Goal: Task Accomplishment & Management: Use online tool/utility

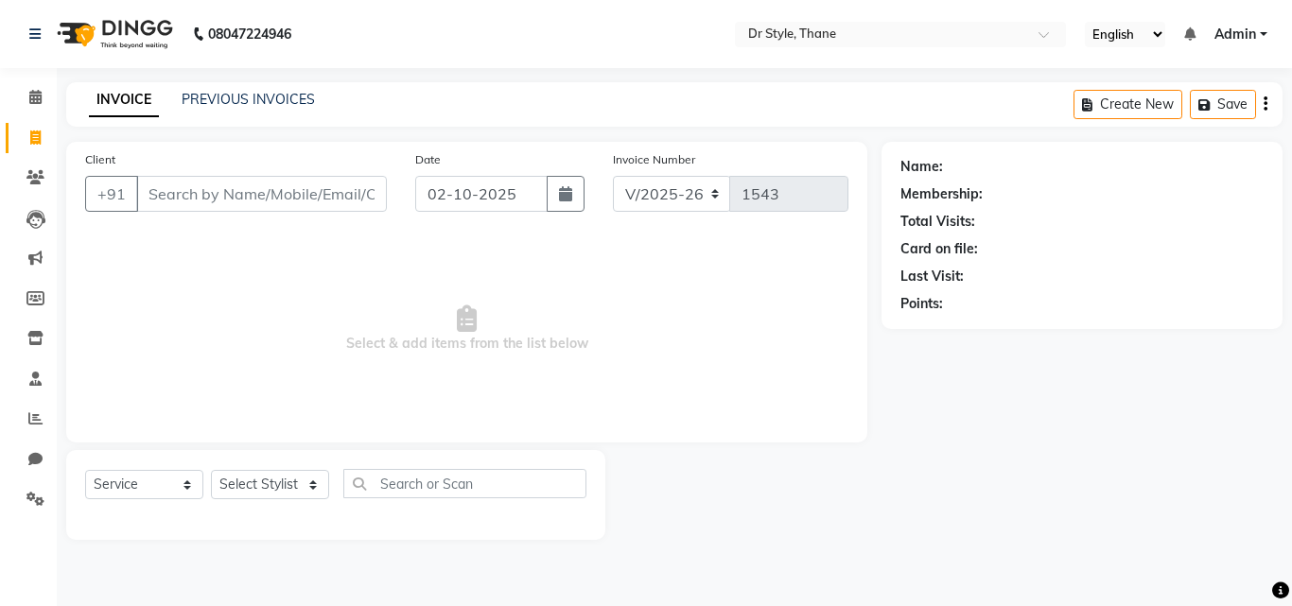
select select "7832"
select select "service"
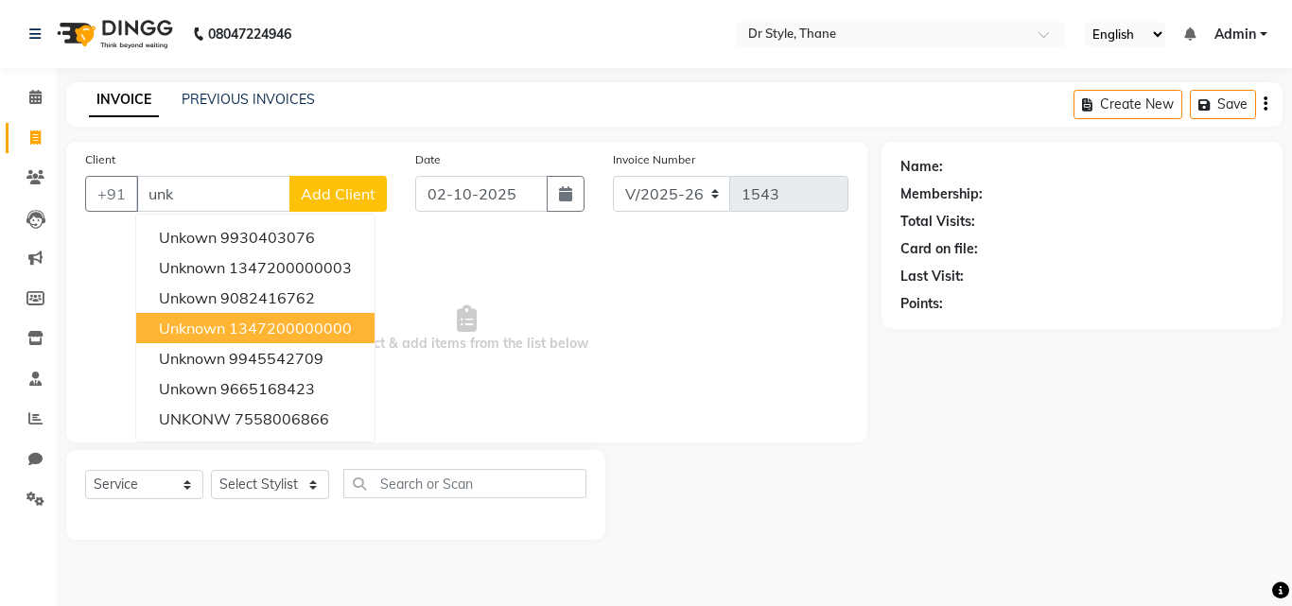
click at [221, 322] on span "unknown" at bounding box center [192, 328] width 66 height 19
type input "1347200000000"
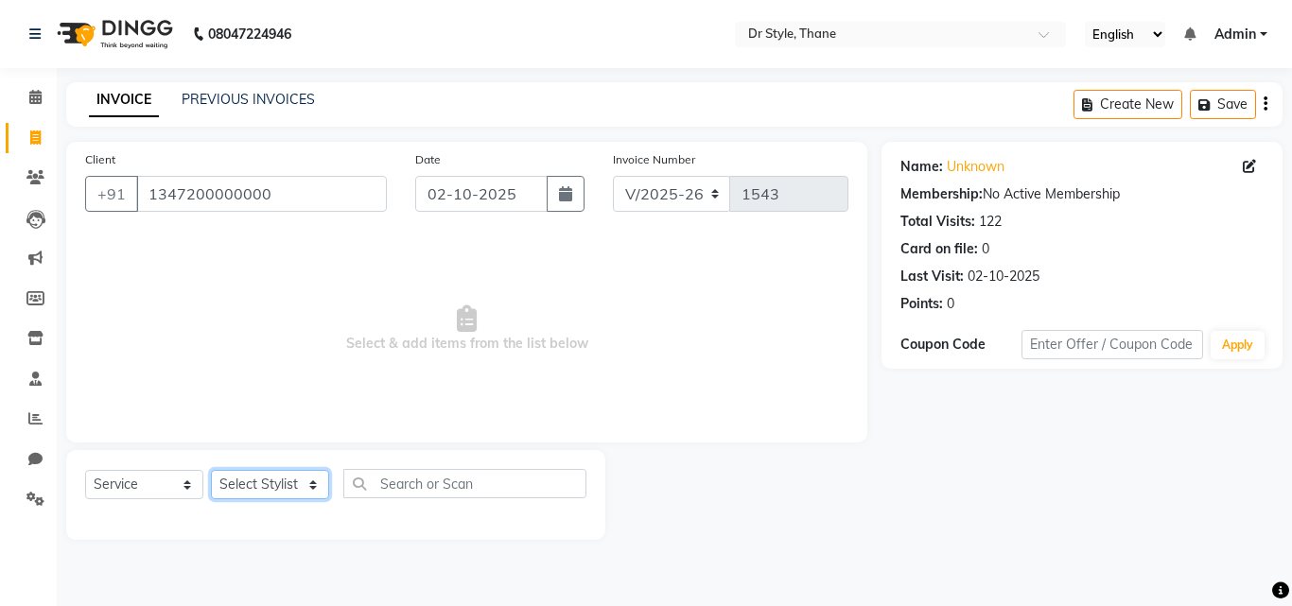
click at [236, 499] on select "Select Stylist [PERSON_NAME] [PERSON_NAME] [PERSON_NAME] [PERSON_NAME] [PERSON_…" at bounding box center [270, 484] width 118 height 29
select select "92022"
click at [211, 470] on select "Select Stylist [PERSON_NAME] [PERSON_NAME] [PERSON_NAME] [PERSON_NAME] [PERSON_…" at bounding box center [270, 484] width 118 height 29
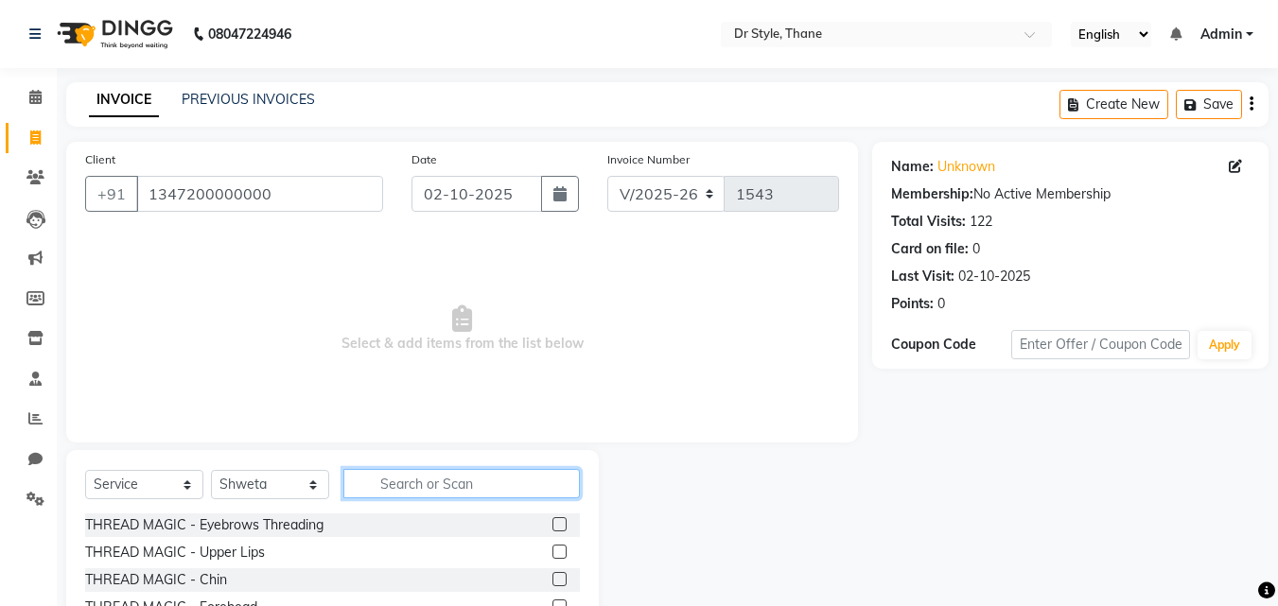
click at [430, 495] on input "text" at bounding box center [461, 483] width 236 height 29
type input "th"
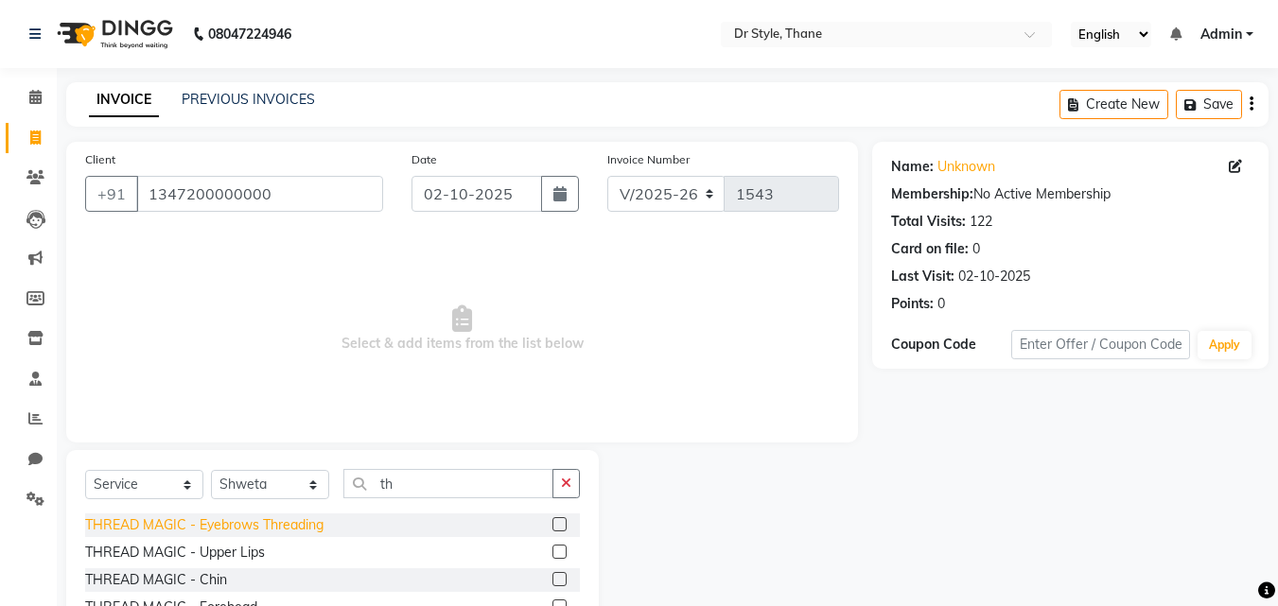
click at [292, 518] on div "THREAD MAGIC - Eyebrows Threading" at bounding box center [204, 526] width 238 height 20
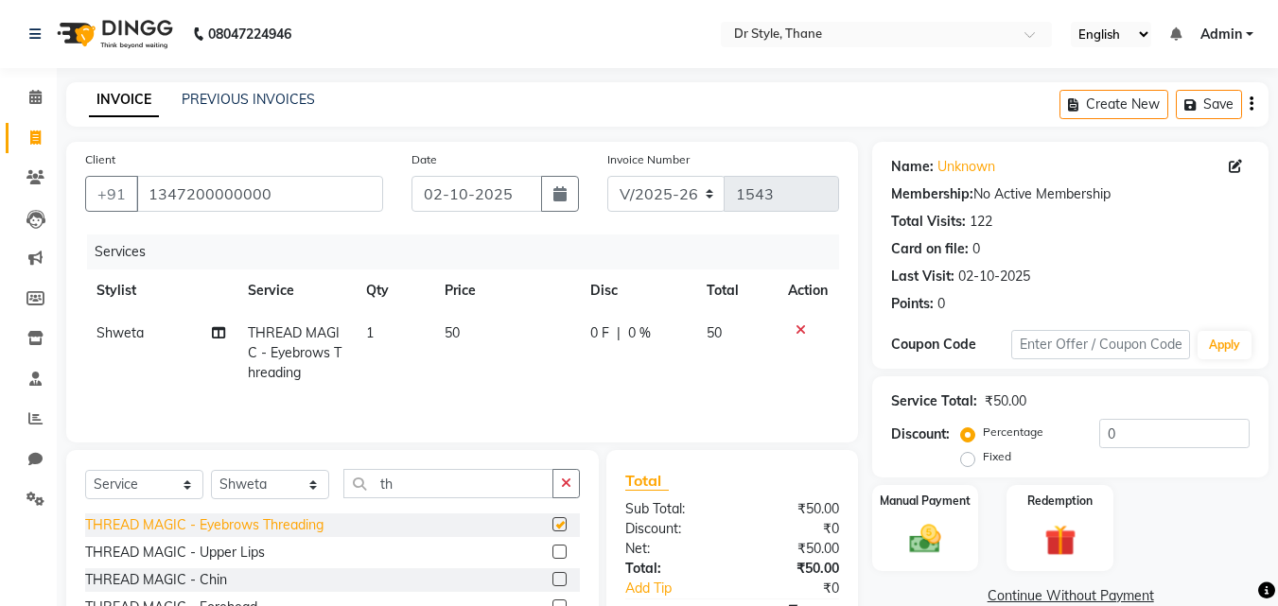
checkbox input "false"
click at [449, 329] on span "50" at bounding box center [452, 332] width 15 height 17
select select "92022"
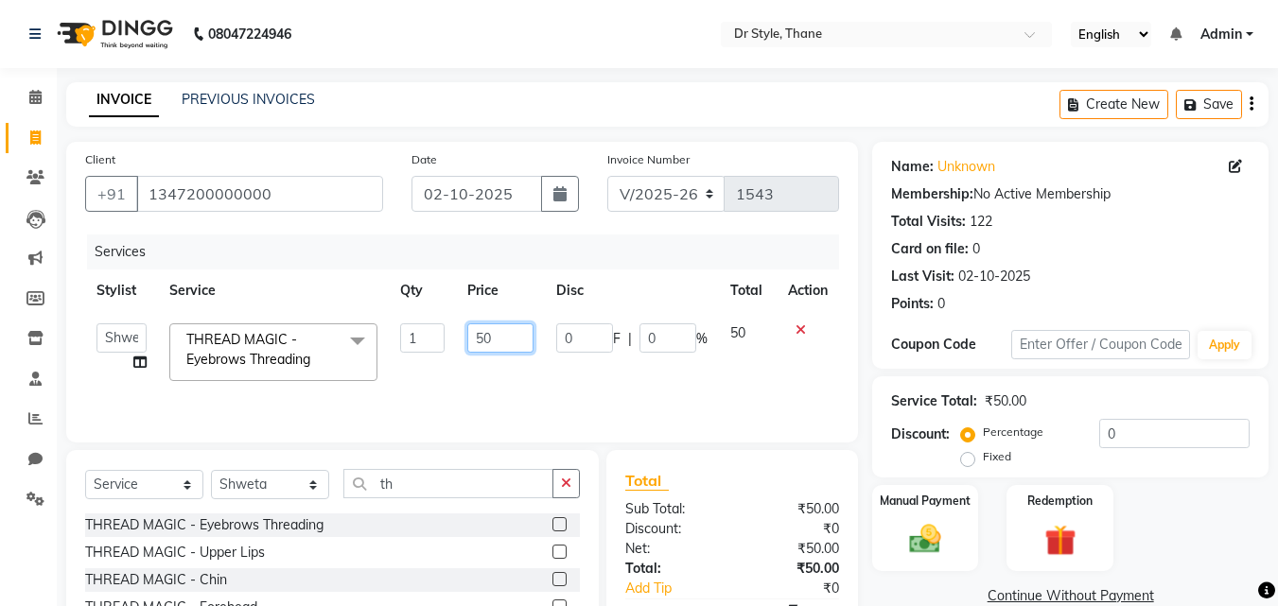
click at [481, 338] on input "50" at bounding box center [499, 337] width 65 height 29
type input "170"
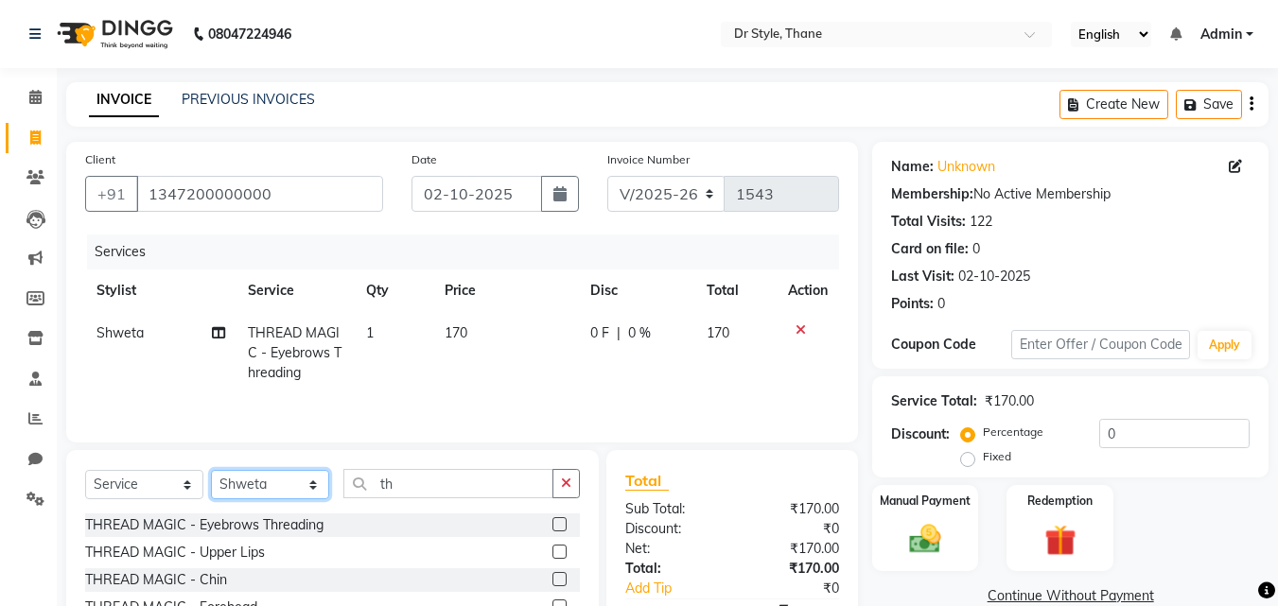
click at [303, 484] on select "Select Stylist [PERSON_NAME] [PERSON_NAME] [PERSON_NAME] [PERSON_NAME] [PERSON_…" at bounding box center [270, 484] width 118 height 29
select select "91939"
click at [211, 470] on select "Select Stylist [PERSON_NAME] [PERSON_NAME] [PERSON_NAME] [PERSON_NAME] [PERSON_…" at bounding box center [270, 484] width 118 height 29
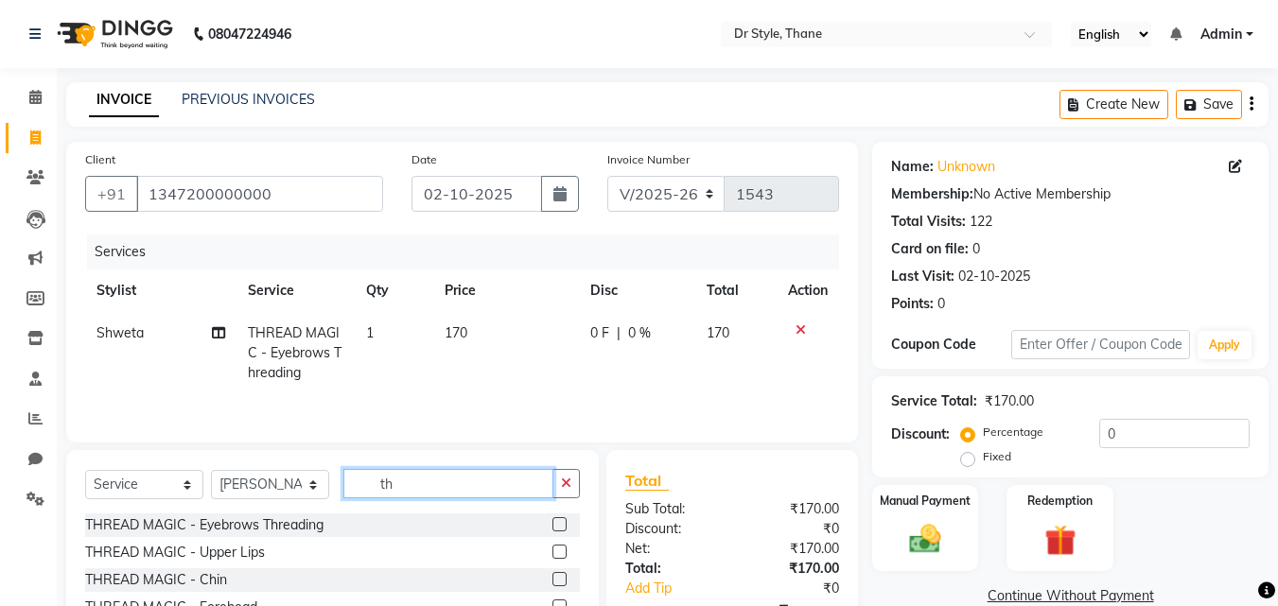
click at [420, 489] on input "th" at bounding box center [448, 483] width 210 height 29
type input "t"
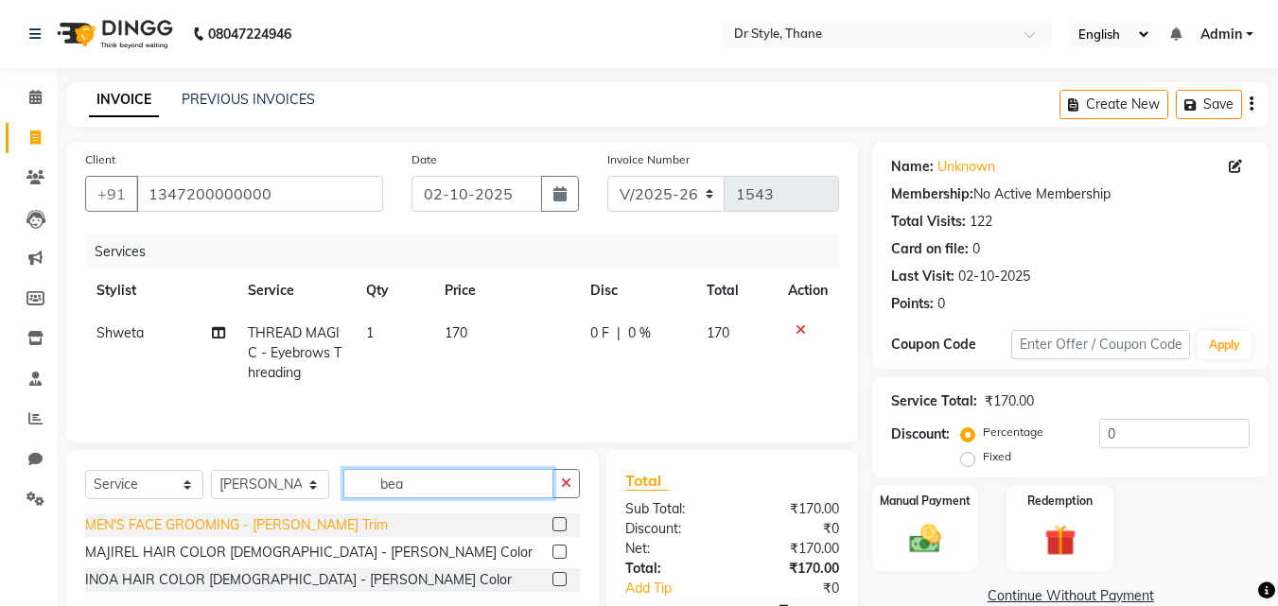
type input "bea"
click at [271, 517] on div "MEN'S FACE GROOMING - [PERSON_NAME] Trim" at bounding box center [236, 526] width 303 height 20
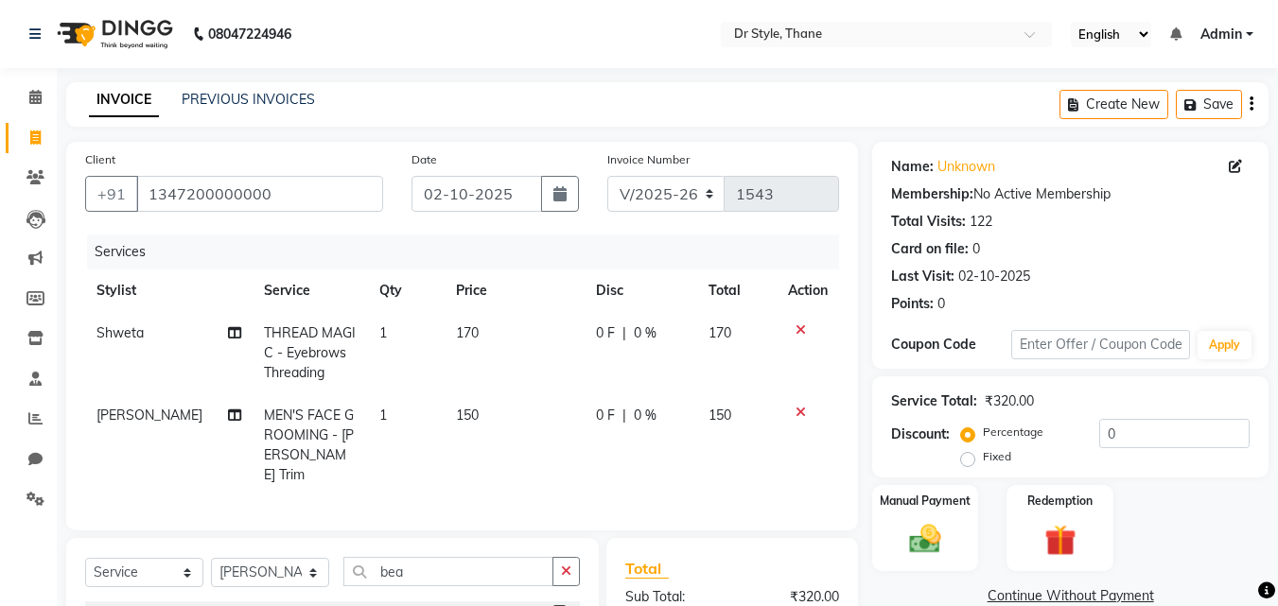
checkbox input "false"
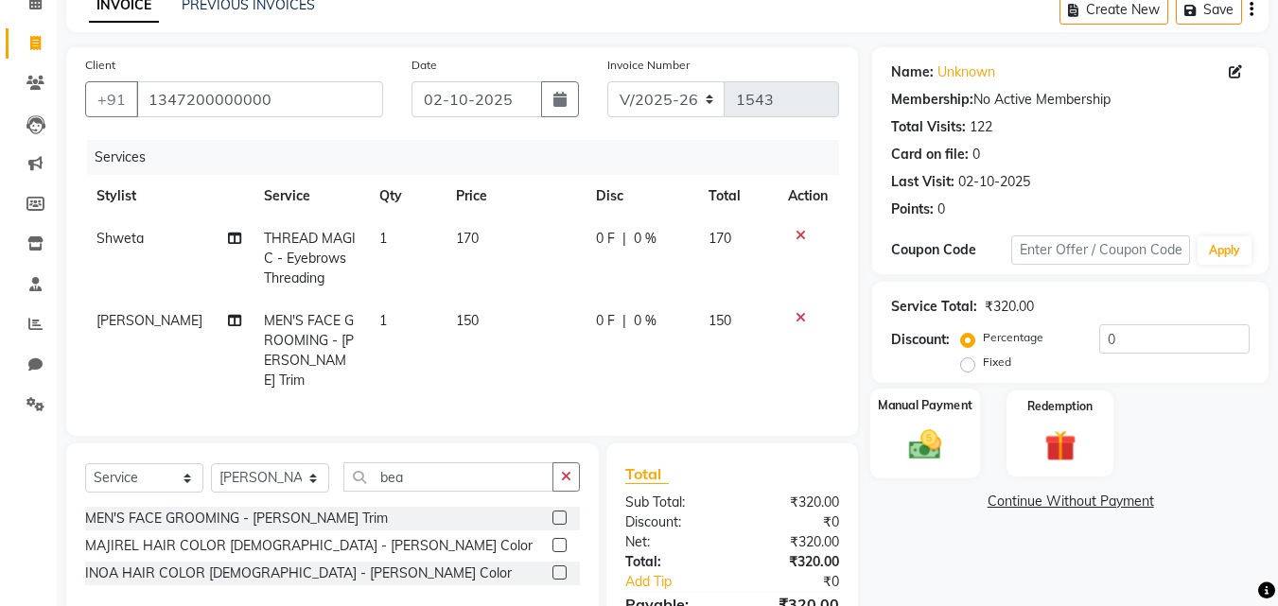
click at [950, 448] on img at bounding box center [925, 445] width 53 height 38
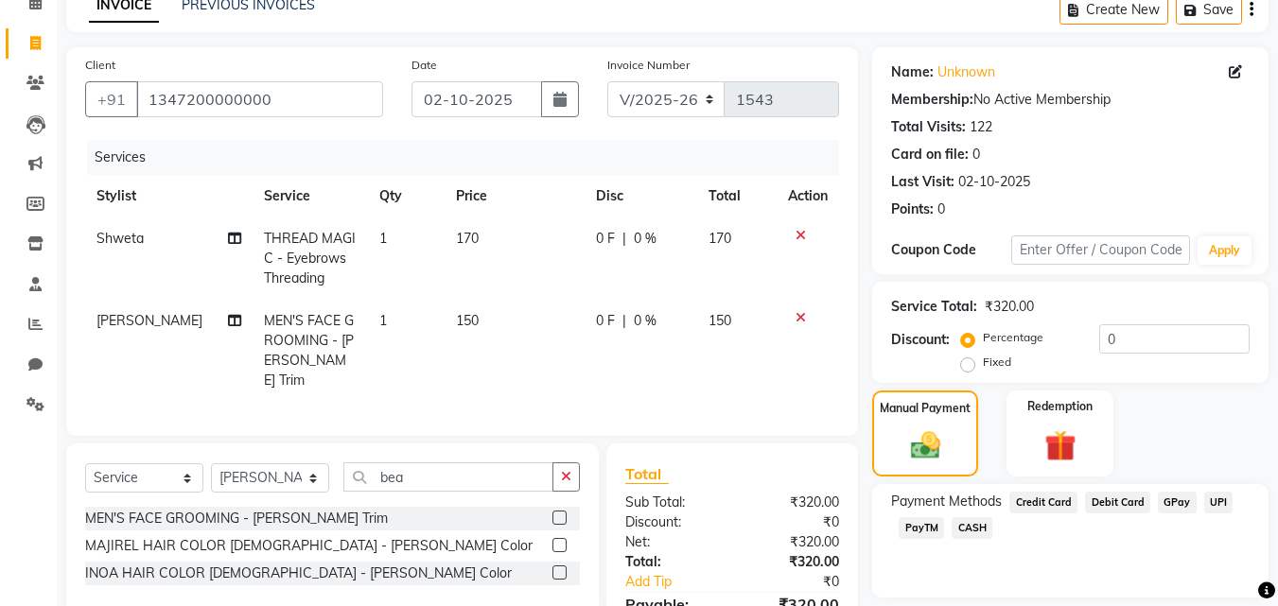
scroll to position [193, 0]
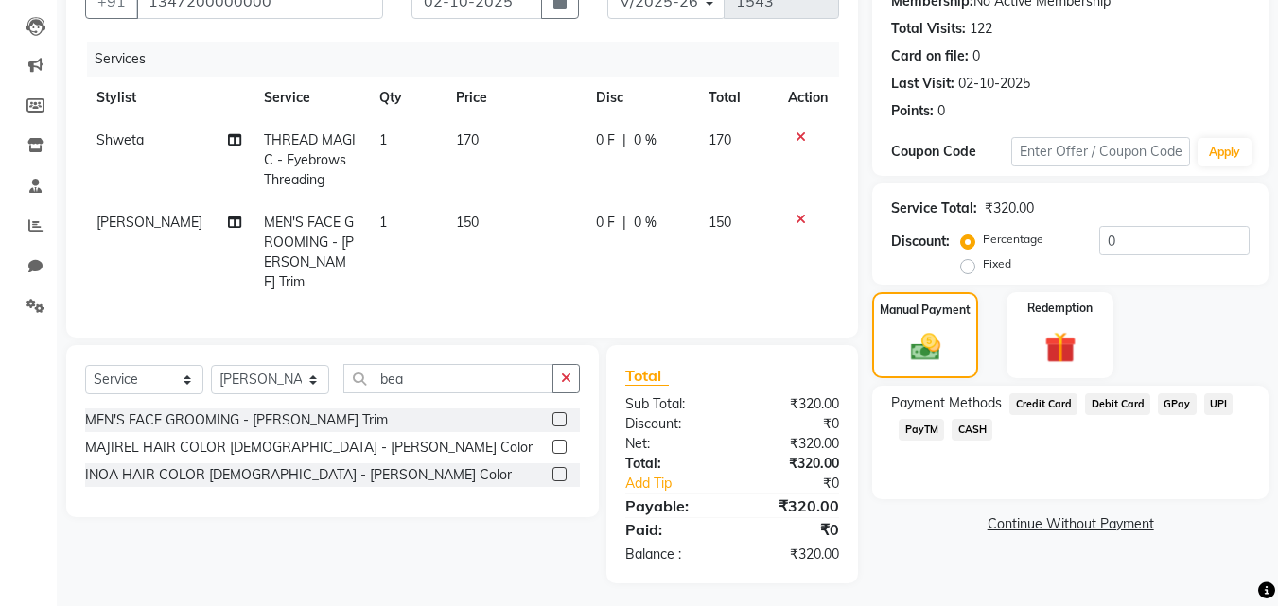
click at [1170, 408] on span "GPay" at bounding box center [1177, 404] width 39 height 22
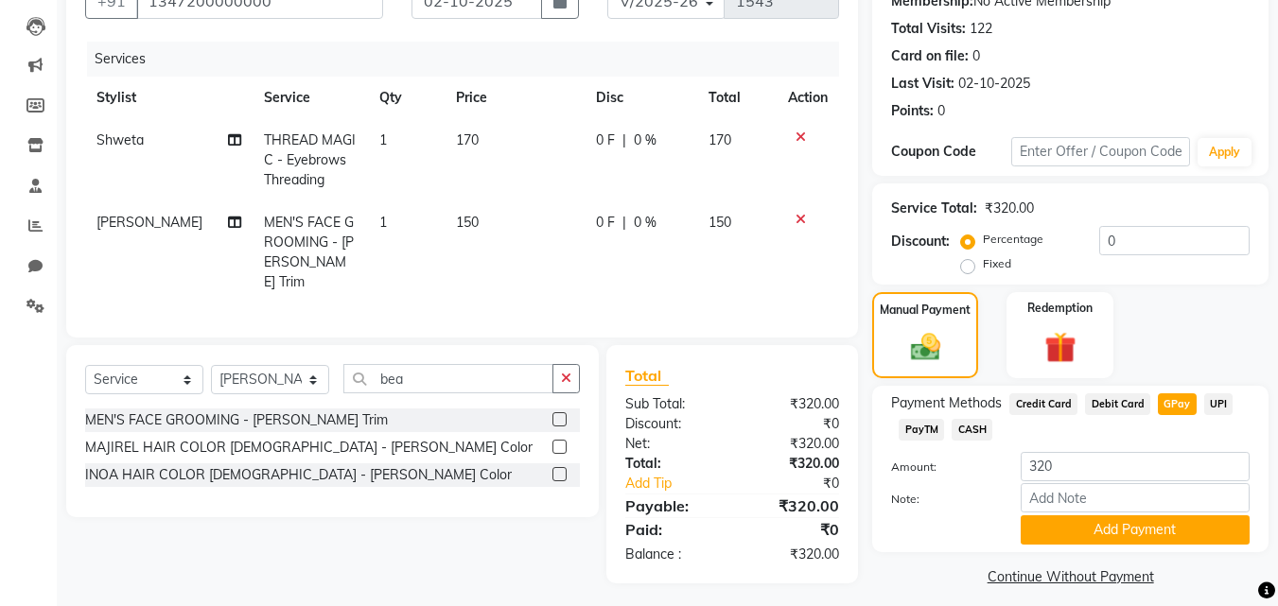
scroll to position [206, 0]
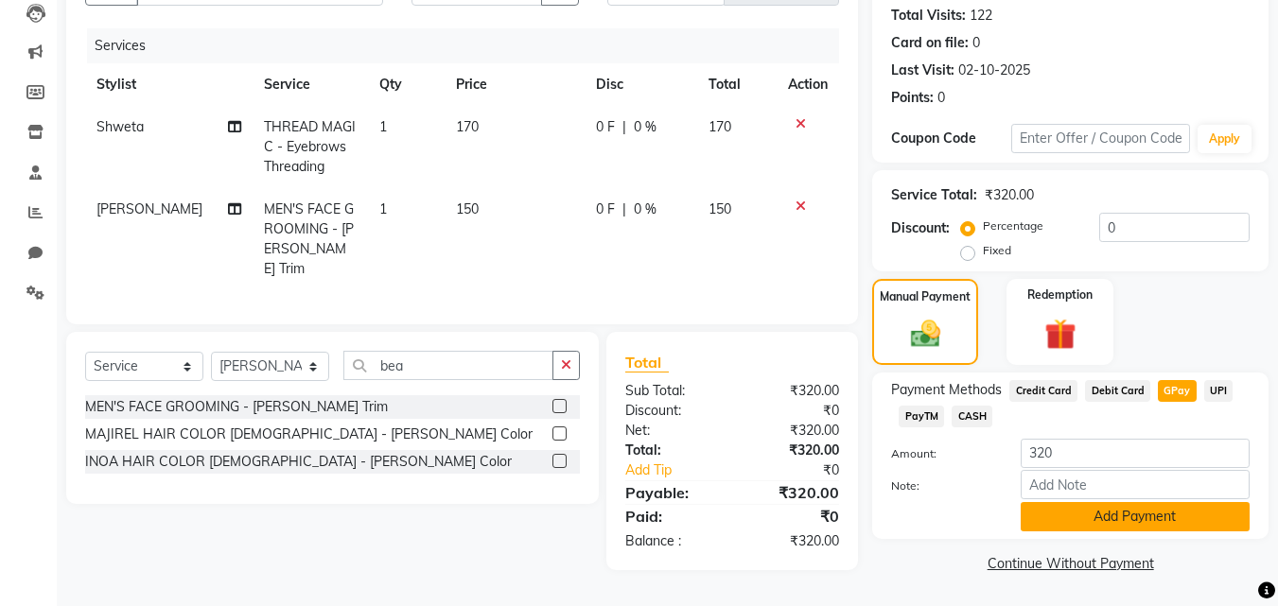
click at [1129, 512] on button "Add Payment" at bounding box center [1135, 516] width 229 height 29
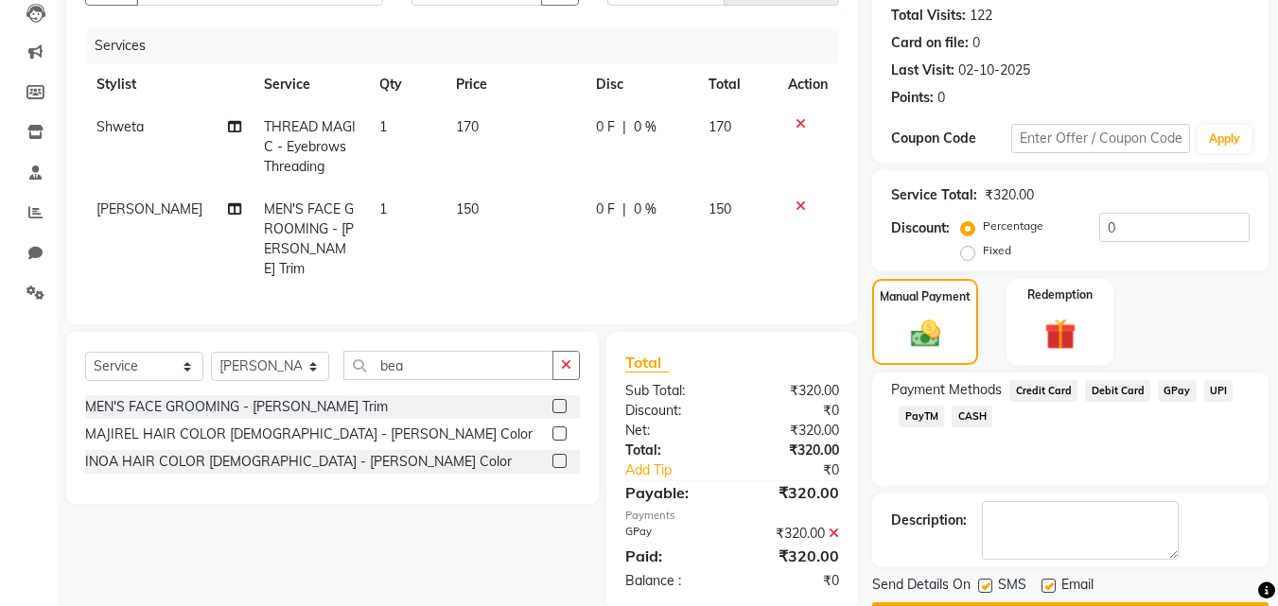
scroll to position [260, 0]
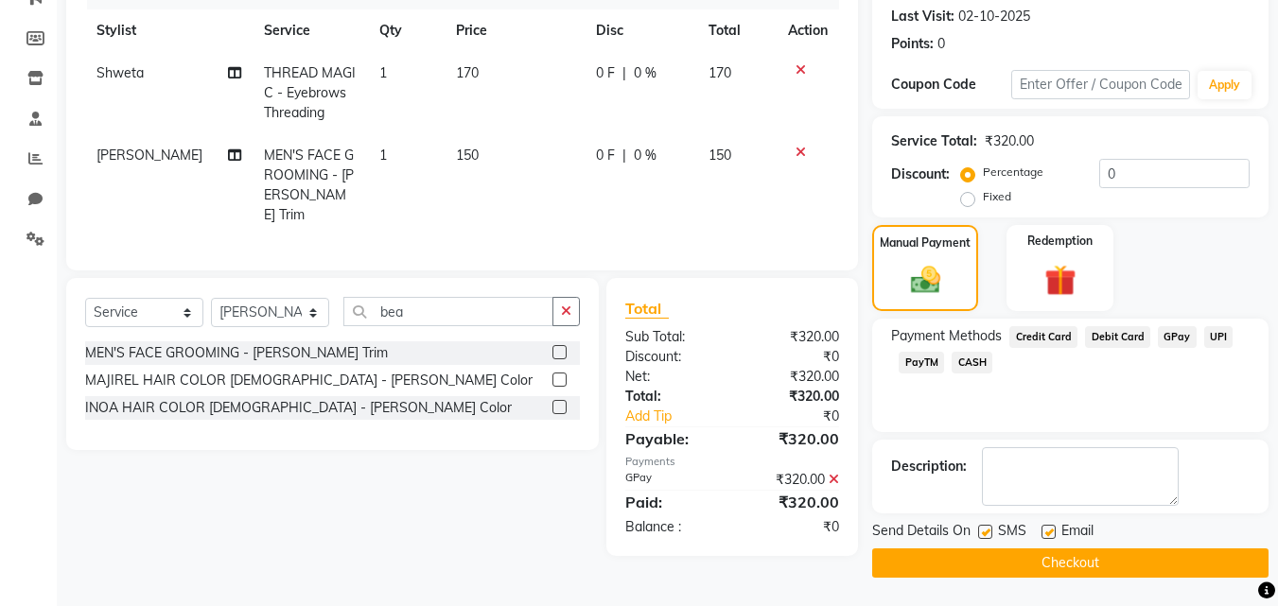
click at [1075, 560] on button "Checkout" at bounding box center [1070, 563] width 396 height 29
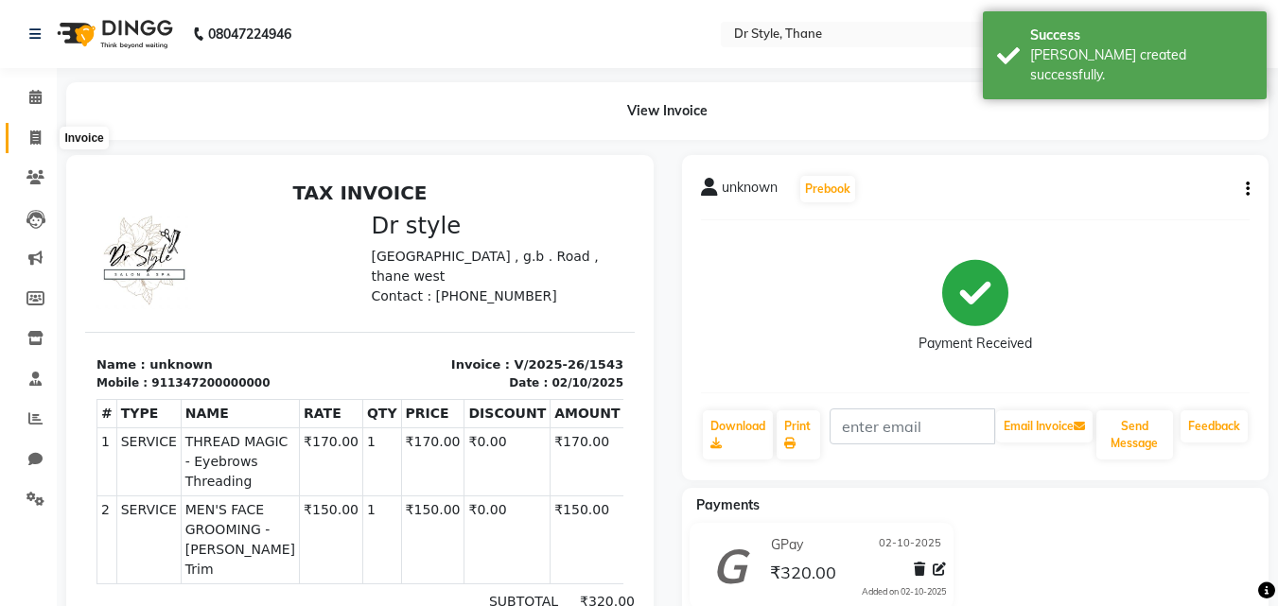
click at [37, 134] on icon at bounding box center [35, 138] width 10 height 14
select select "7832"
select select "service"
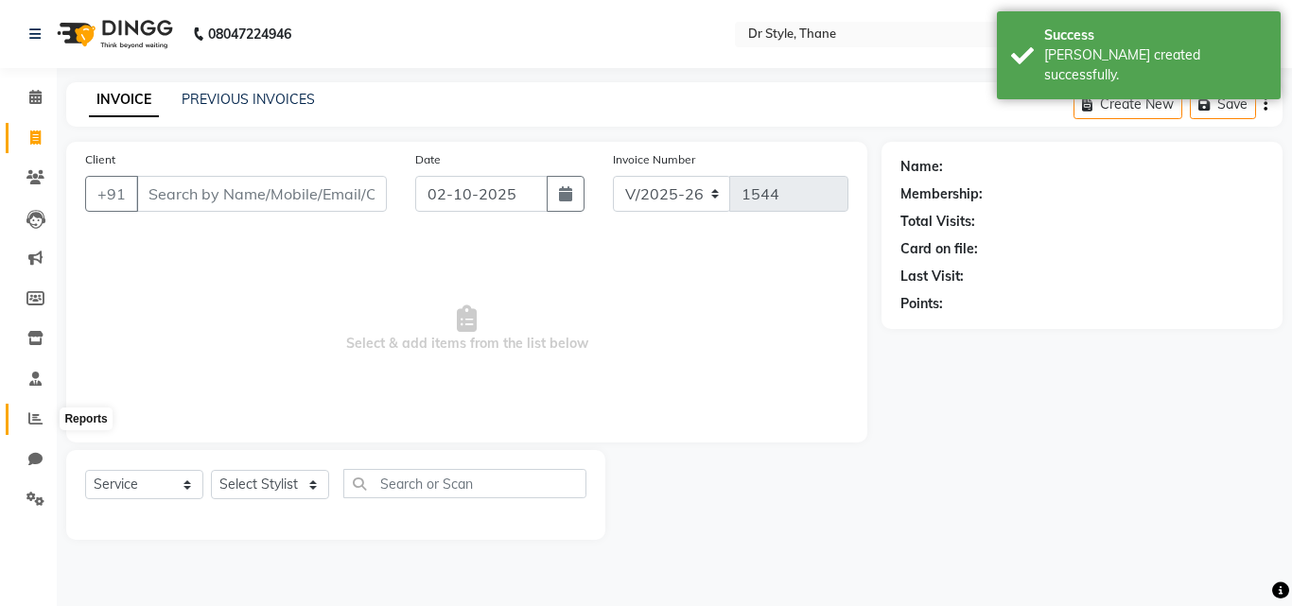
drag, startPoint x: 36, startPoint y: 422, endPoint x: 61, endPoint y: 405, distance: 30.7
click at [35, 421] on icon at bounding box center [35, 418] width 14 height 14
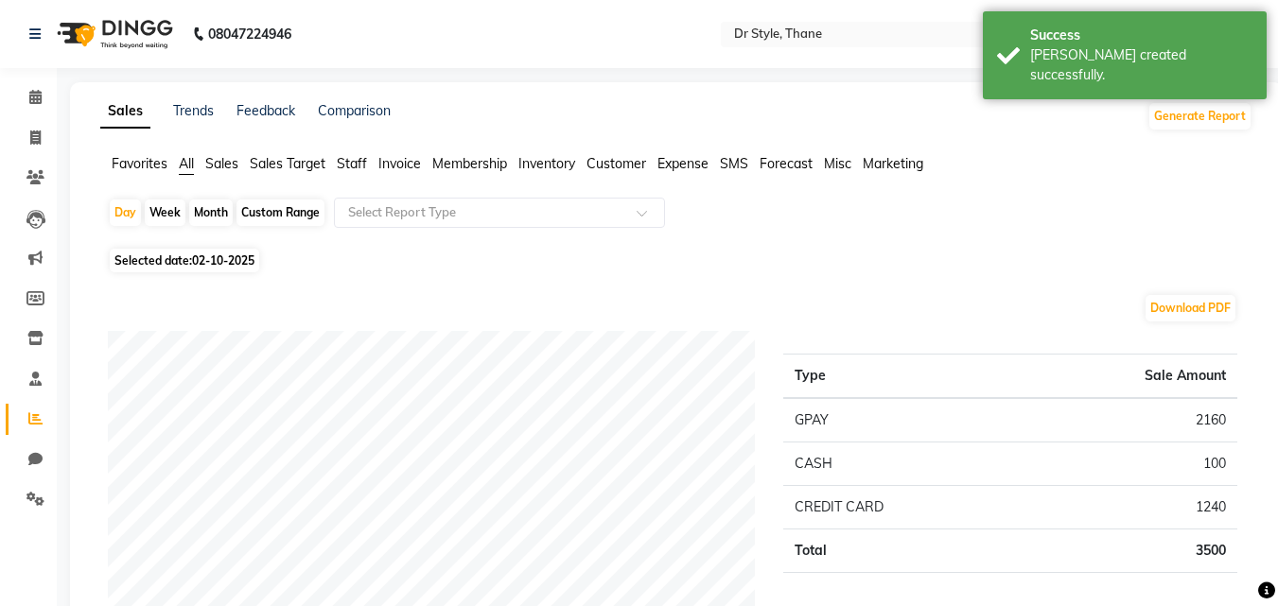
click at [352, 163] on span "Staff" at bounding box center [352, 163] width 30 height 17
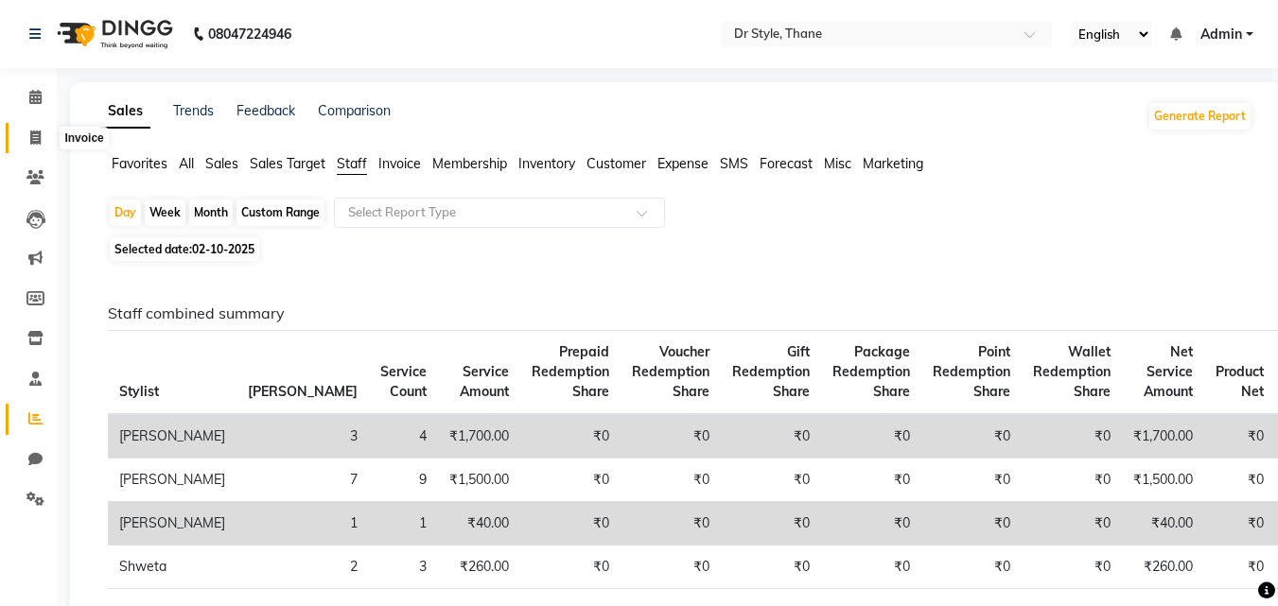
click at [44, 141] on span at bounding box center [35, 139] width 33 height 22
select select "service"
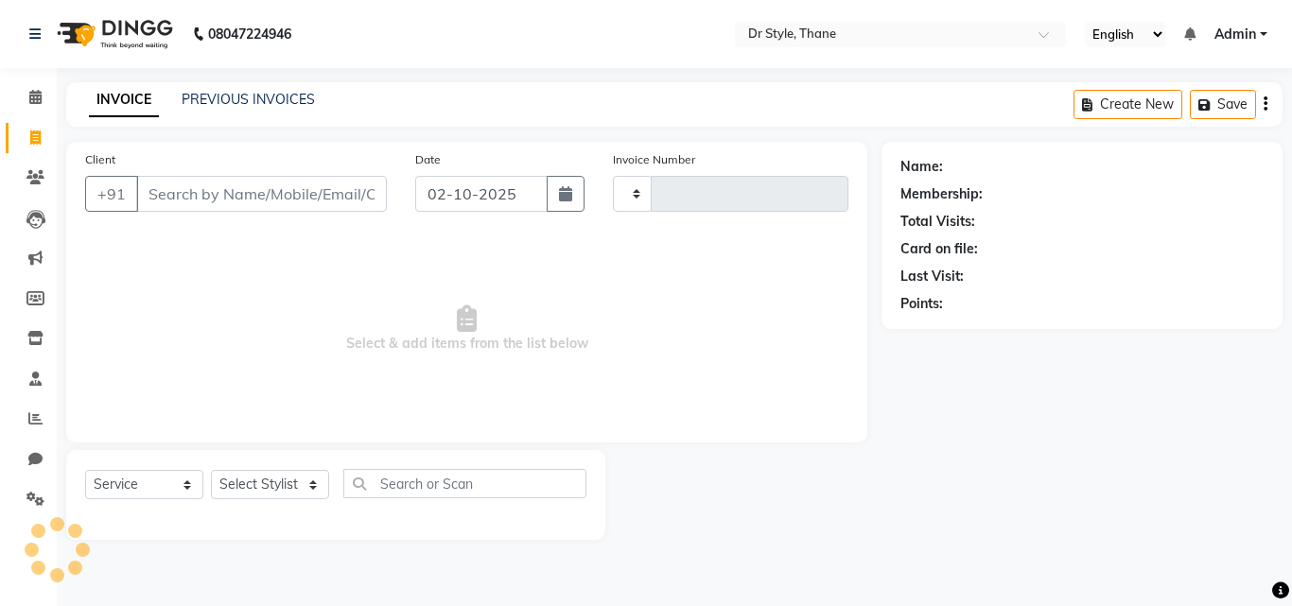
type input "1544"
select select "7832"
